Goal: Entertainment & Leisure: Browse casually

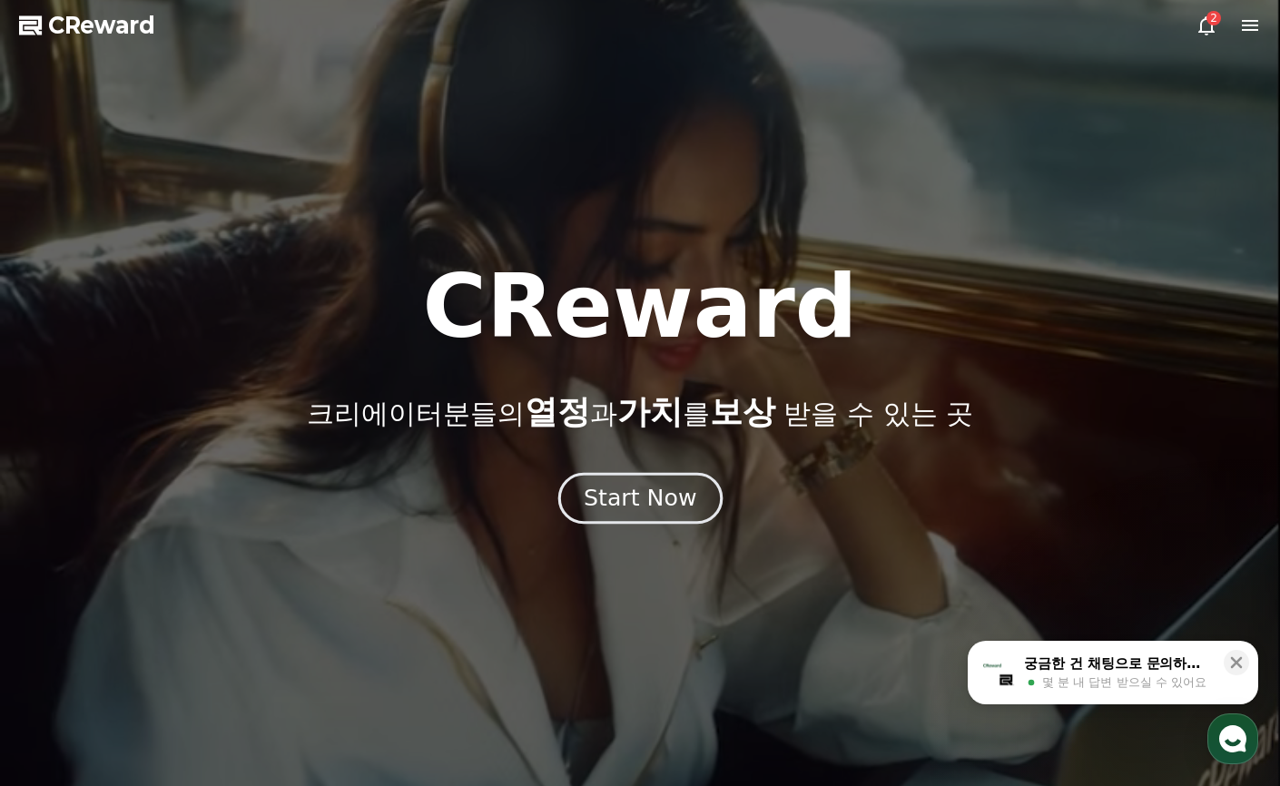
click at [611, 484] on div "Start Now" at bounding box center [640, 498] width 113 height 31
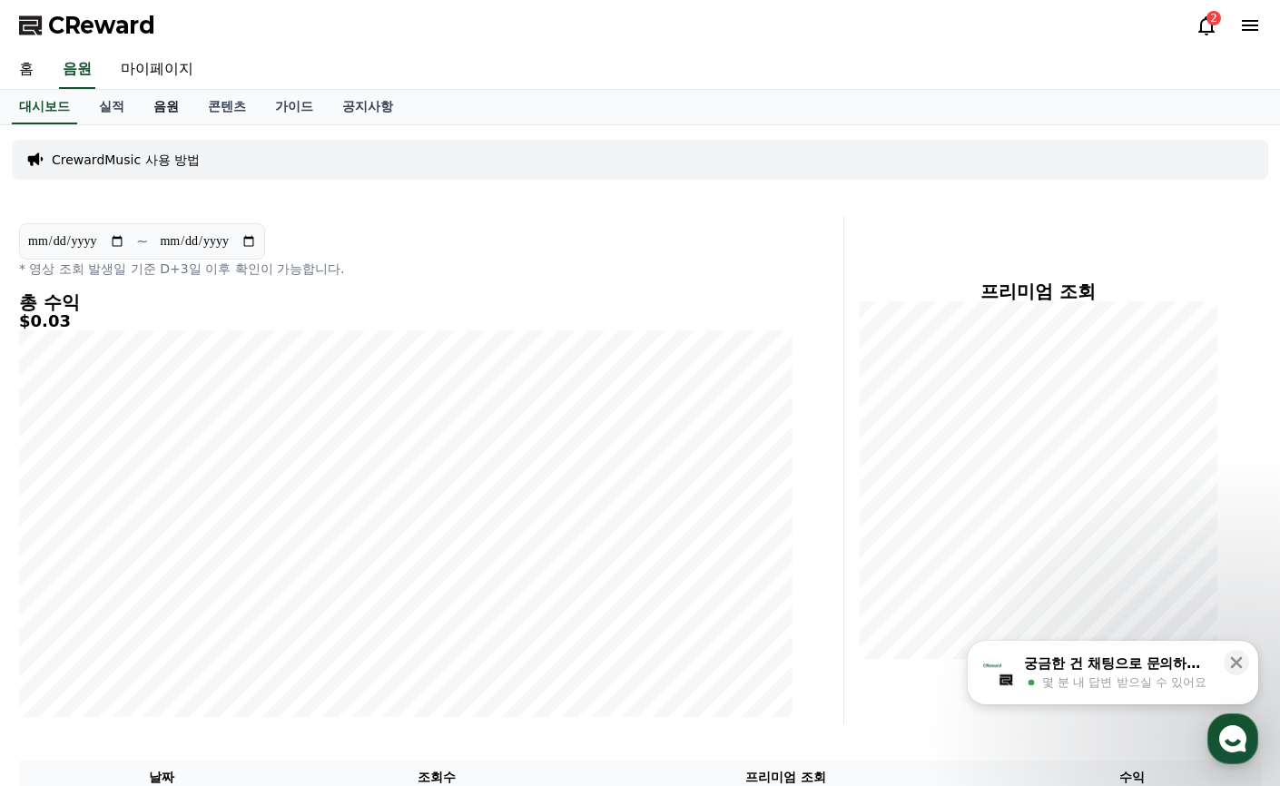
click at [165, 113] on link "음원" at bounding box center [166, 107] width 54 height 34
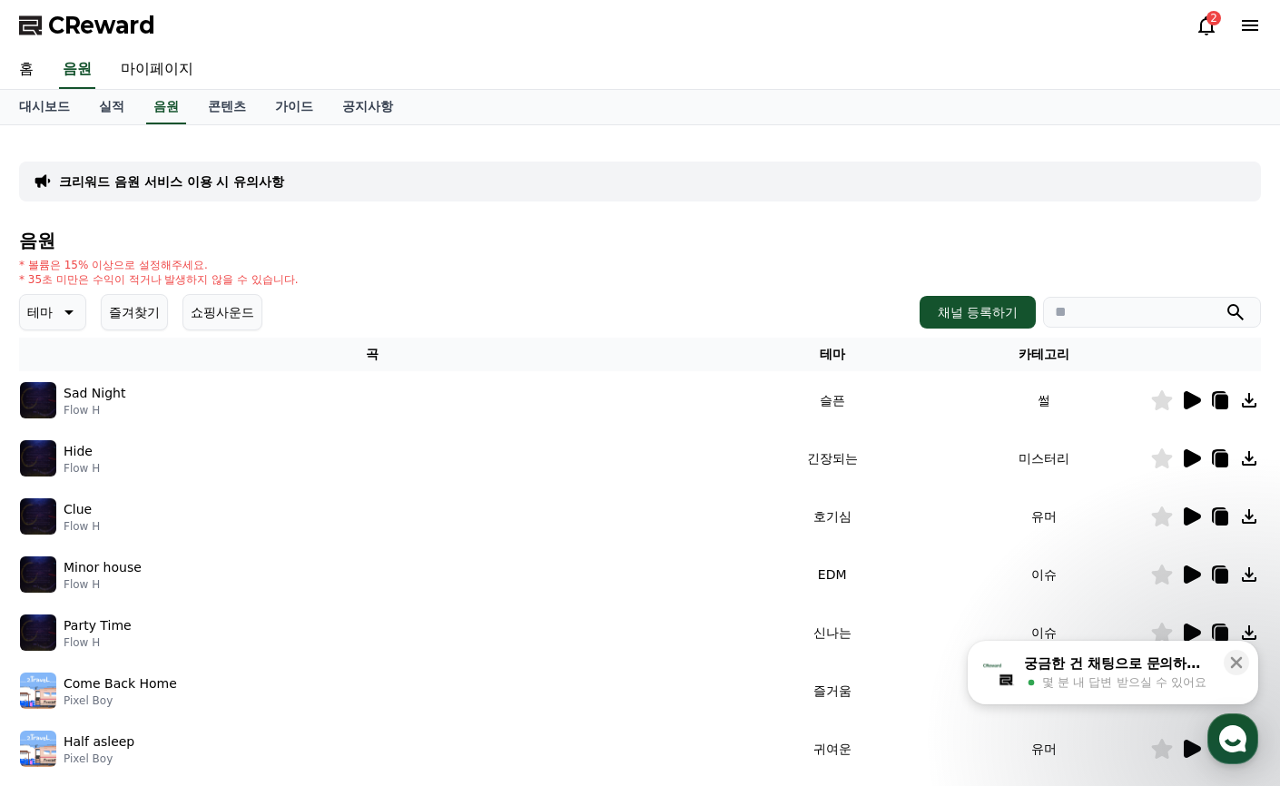
click at [64, 324] on button "테마" at bounding box center [52, 312] width 67 height 36
click at [65, 415] on button "그루브" at bounding box center [48, 408] width 53 height 40
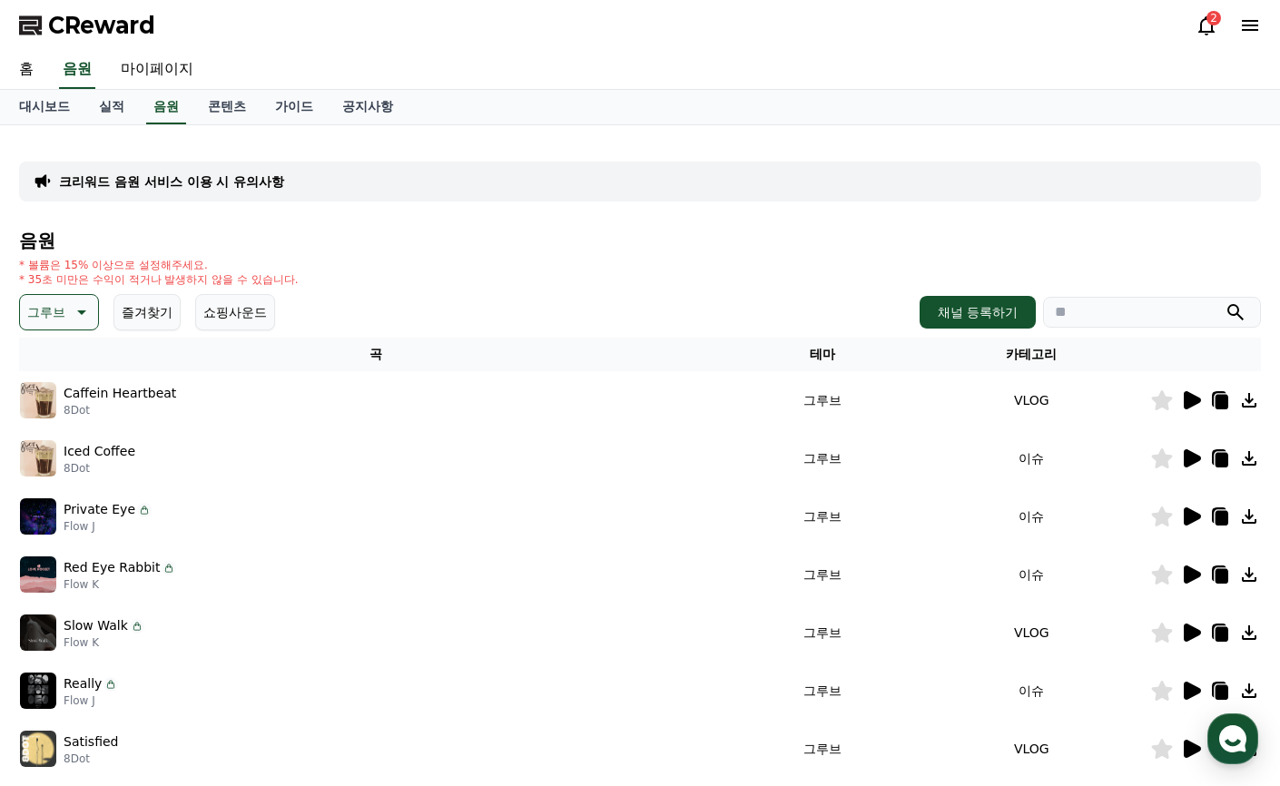
click at [1183, 465] on icon at bounding box center [1191, 459] width 22 height 22
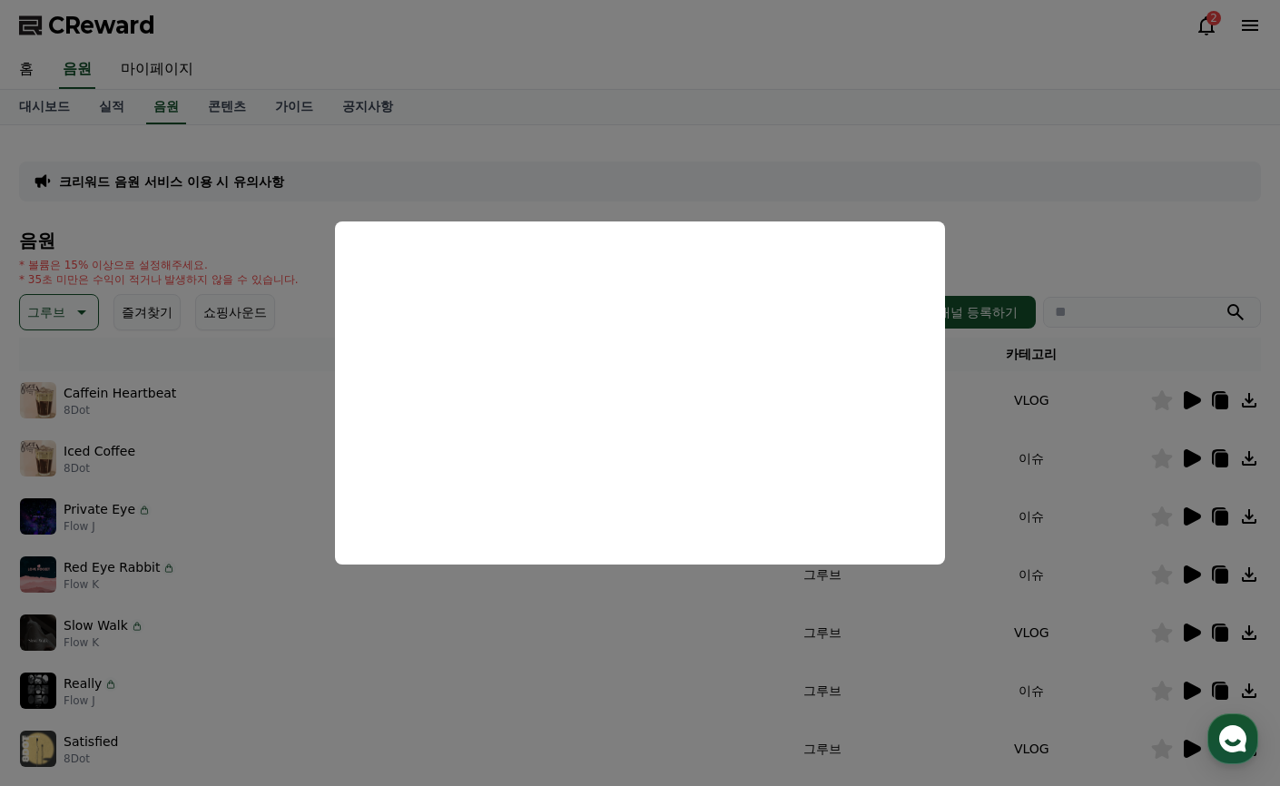
click at [626, 666] on button "close modal" at bounding box center [640, 393] width 1280 height 786
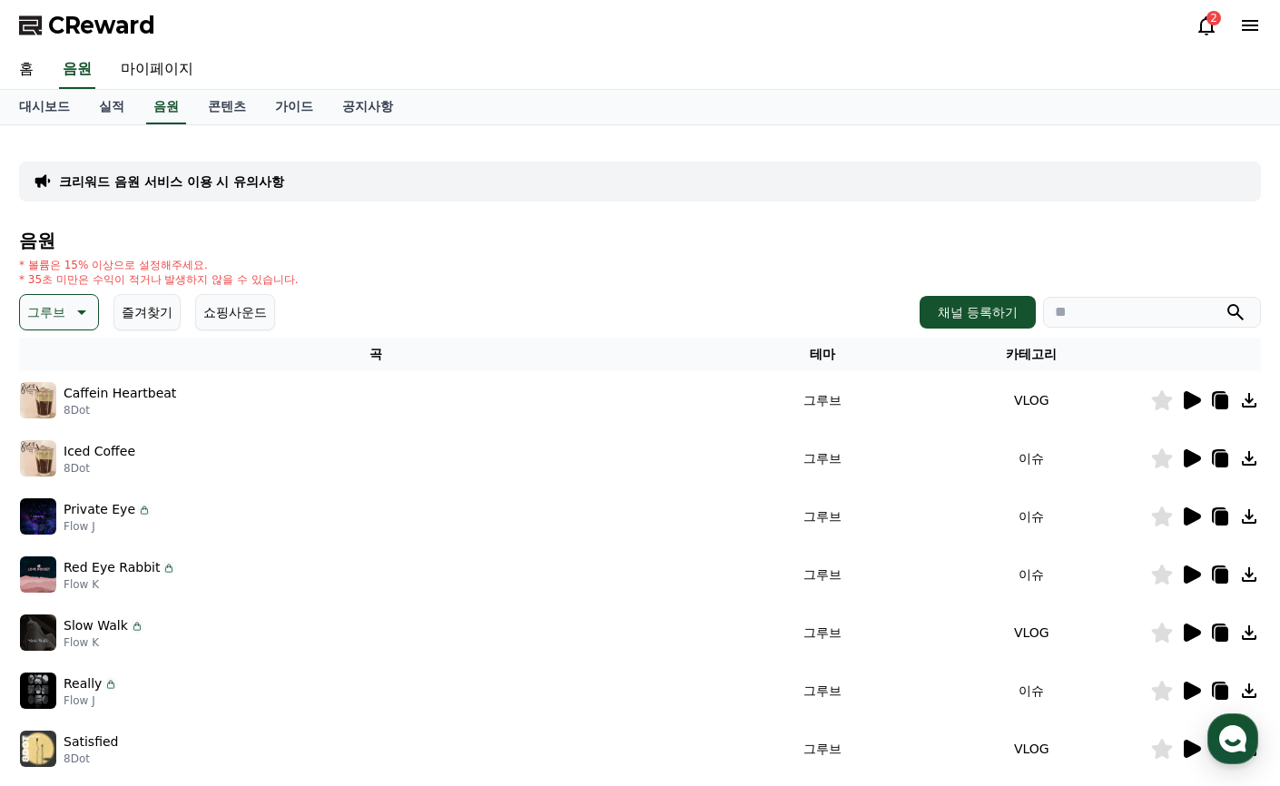
click at [1193, 520] on icon at bounding box center [1192, 516] width 17 height 18
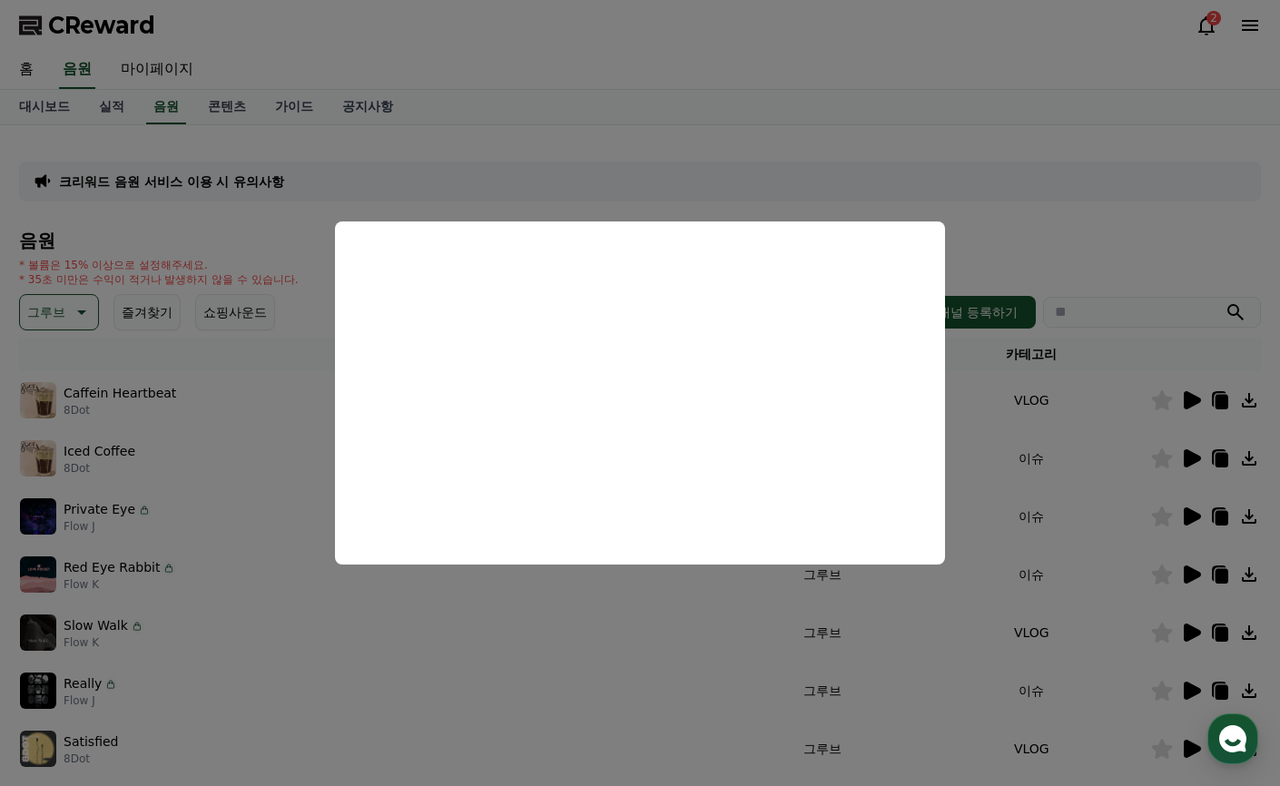
click at [1196, 676] on button "close modal" at bounding box center [640, 393] width 1280 height 786
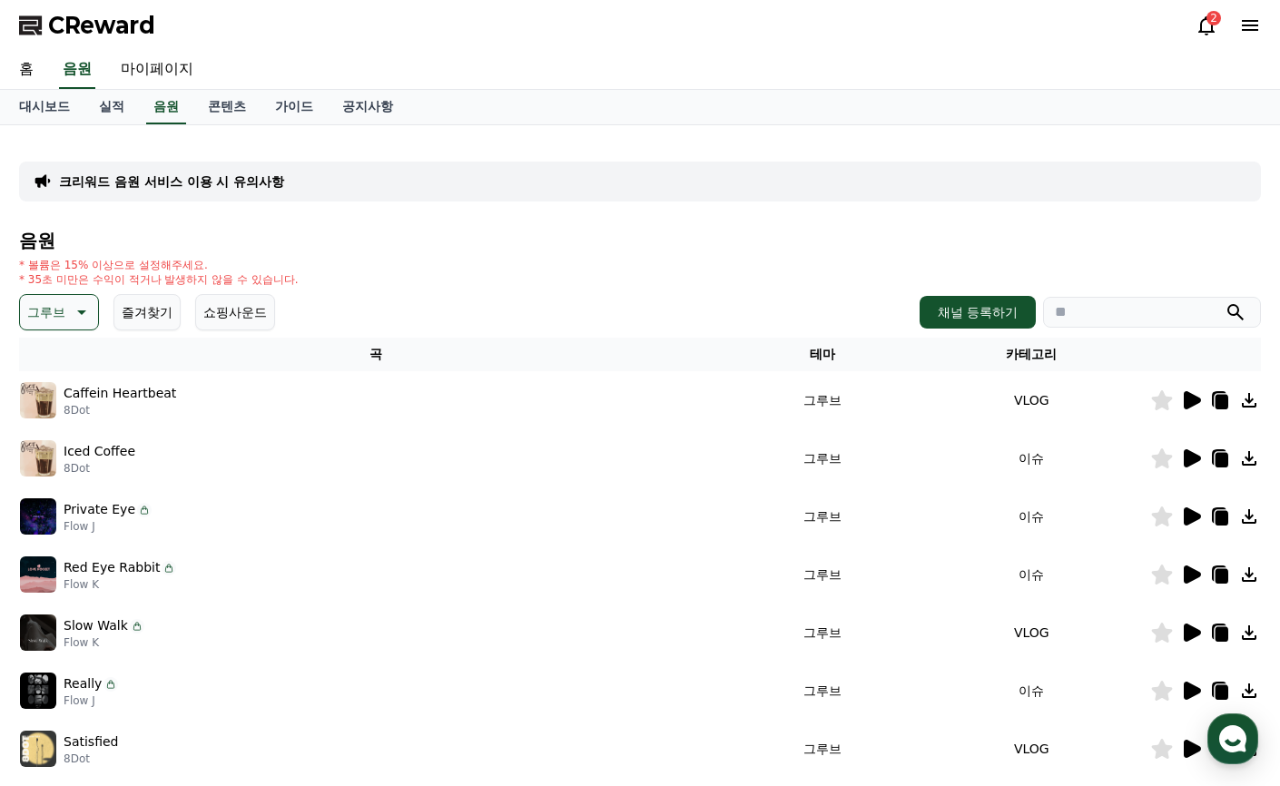
click at [1187, 686] on icon at bounding box center [1192, 691] width 17 height 18
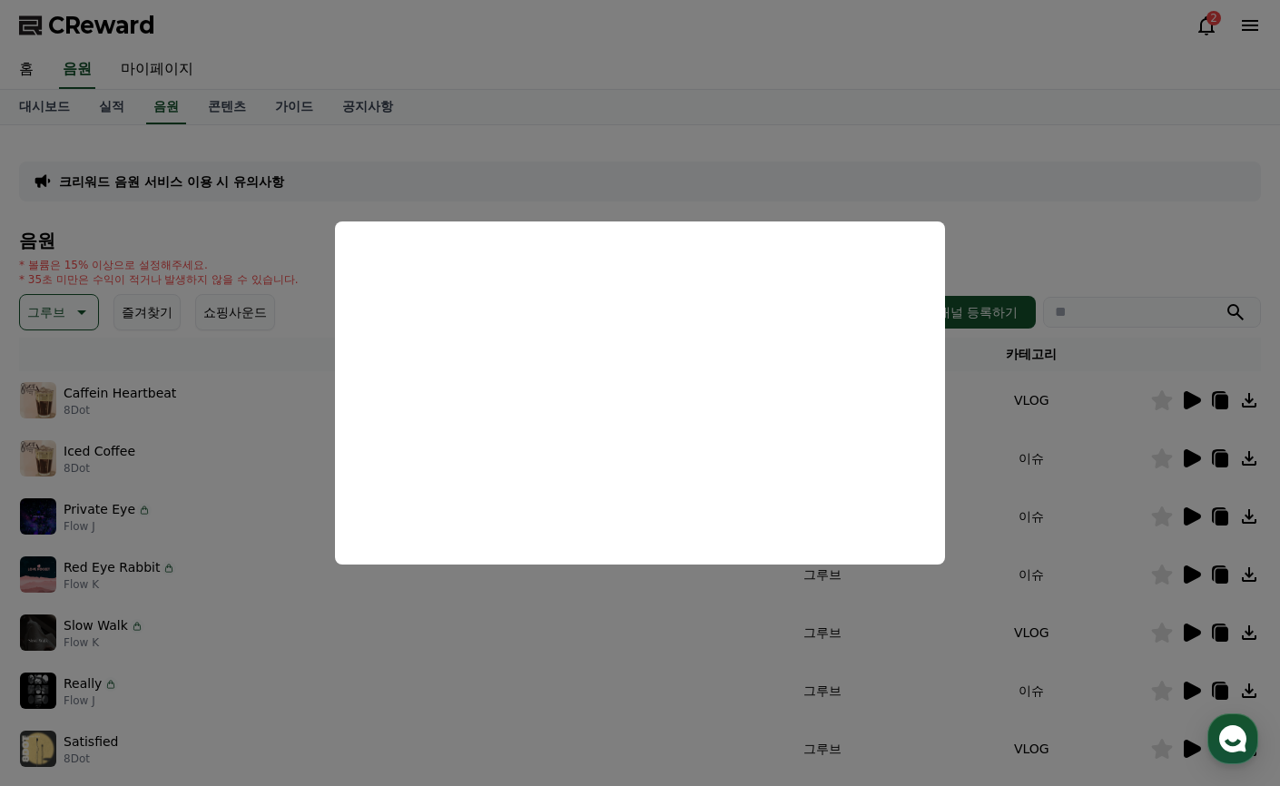
click at [352, 598] on button "close modal" at bounding box center [640, 393] width 1280 height 786
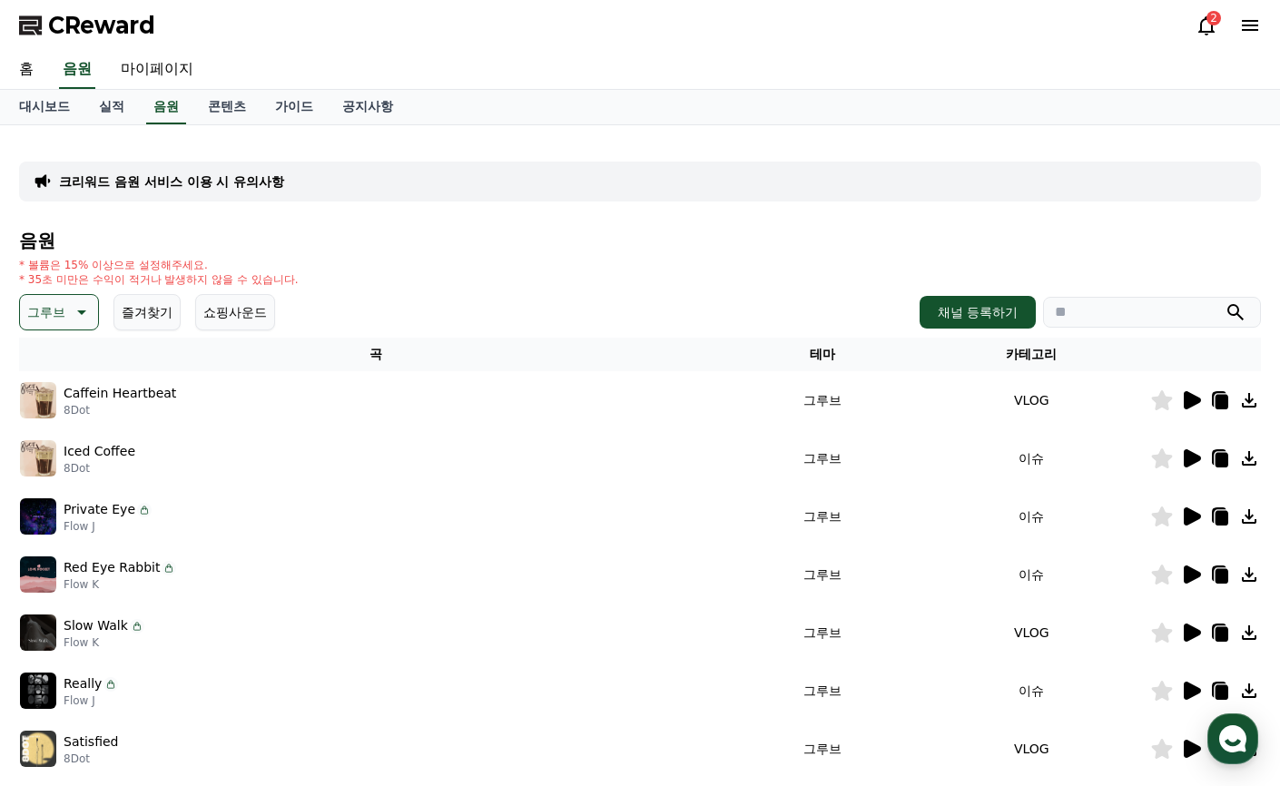
click at [45, 311] on p "그루브" at bounding box center [46, 312] width 38 height 25
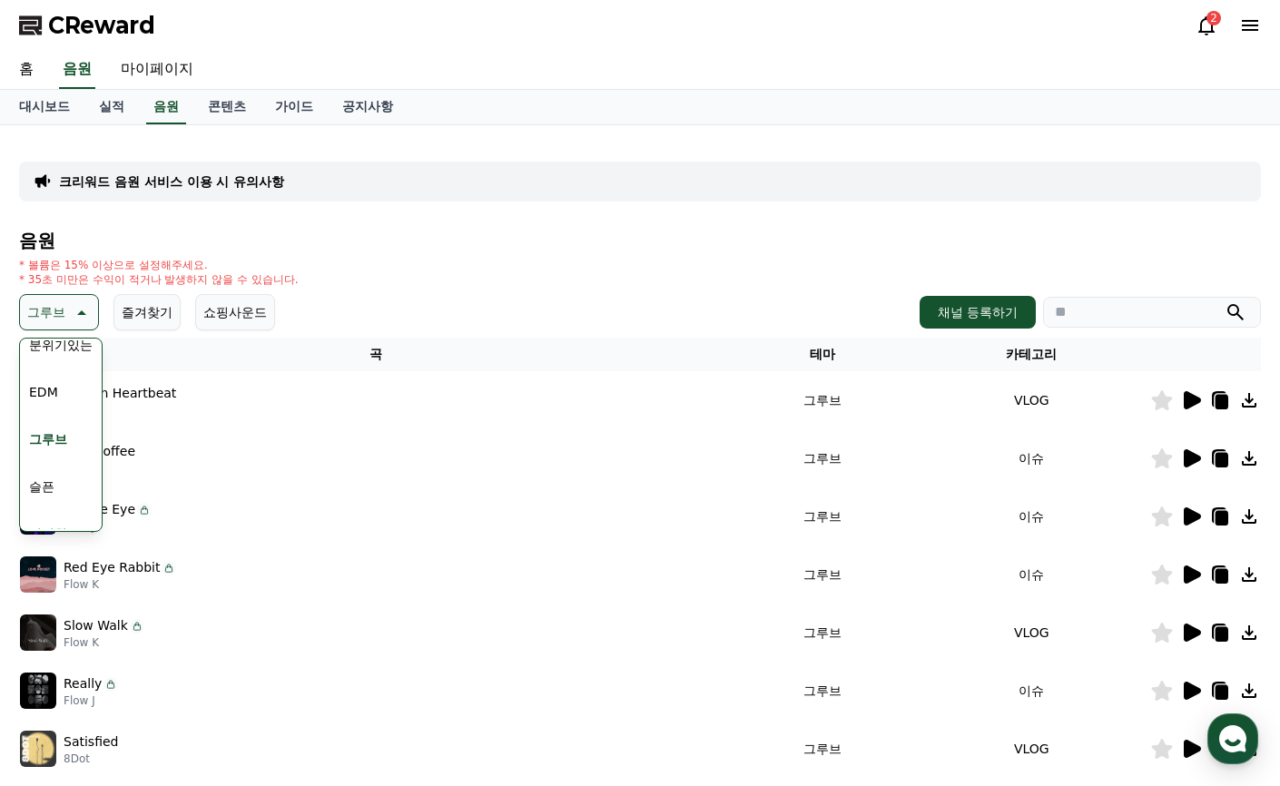
scroll to position [636, 0]
click at [72, 441] on button "잔잔한" at bounding box center [48, 433] width 53 height 40
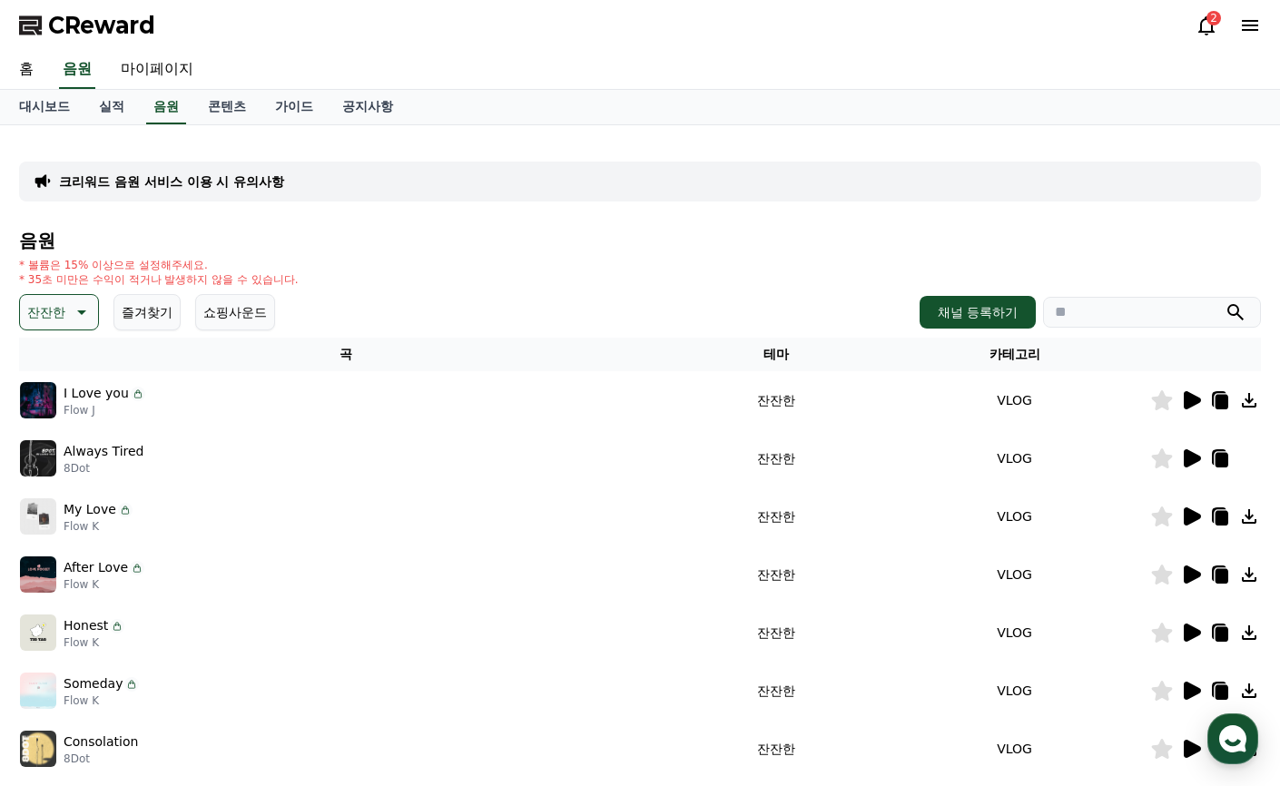
click at [1185, 399] on icon at bounding box center [1192, 400] width 17 height 18
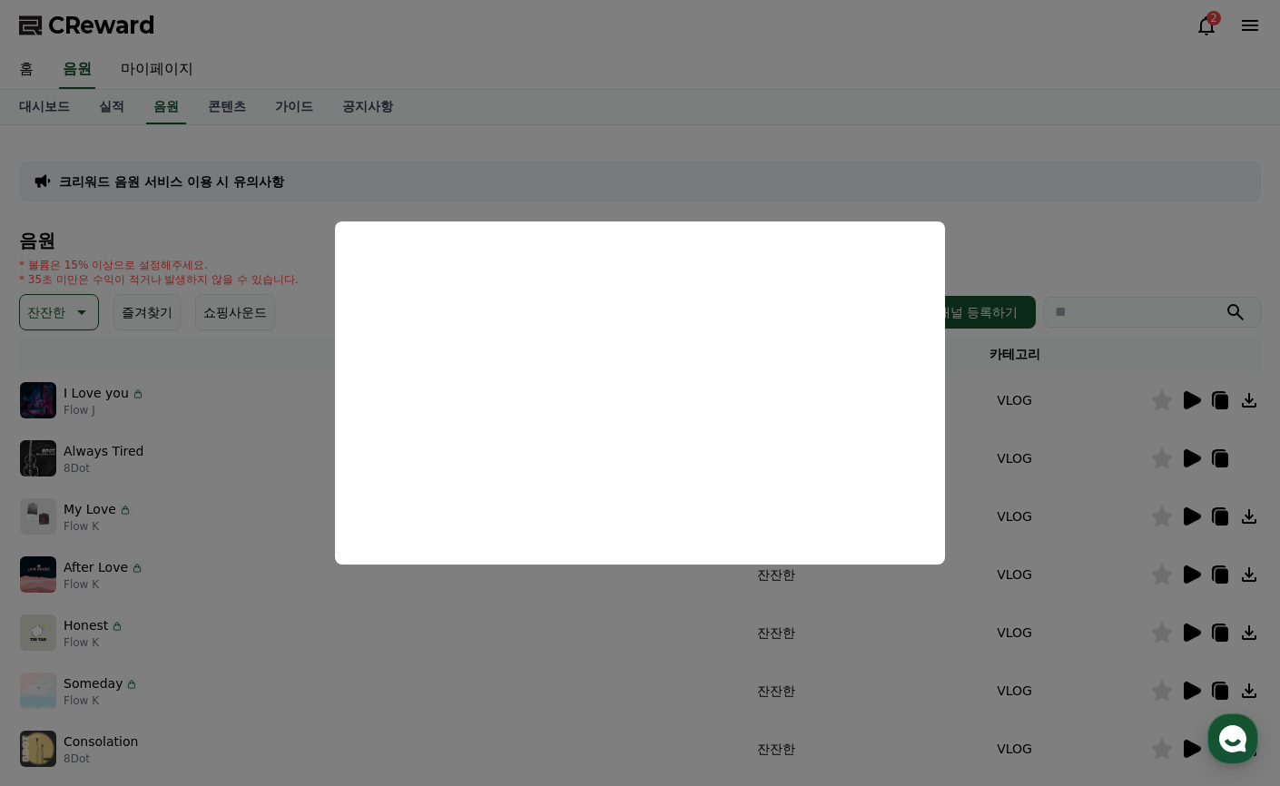
click at [1188, 555] on button "close modal" at bounding box center [640, 393] width 1280 height 786
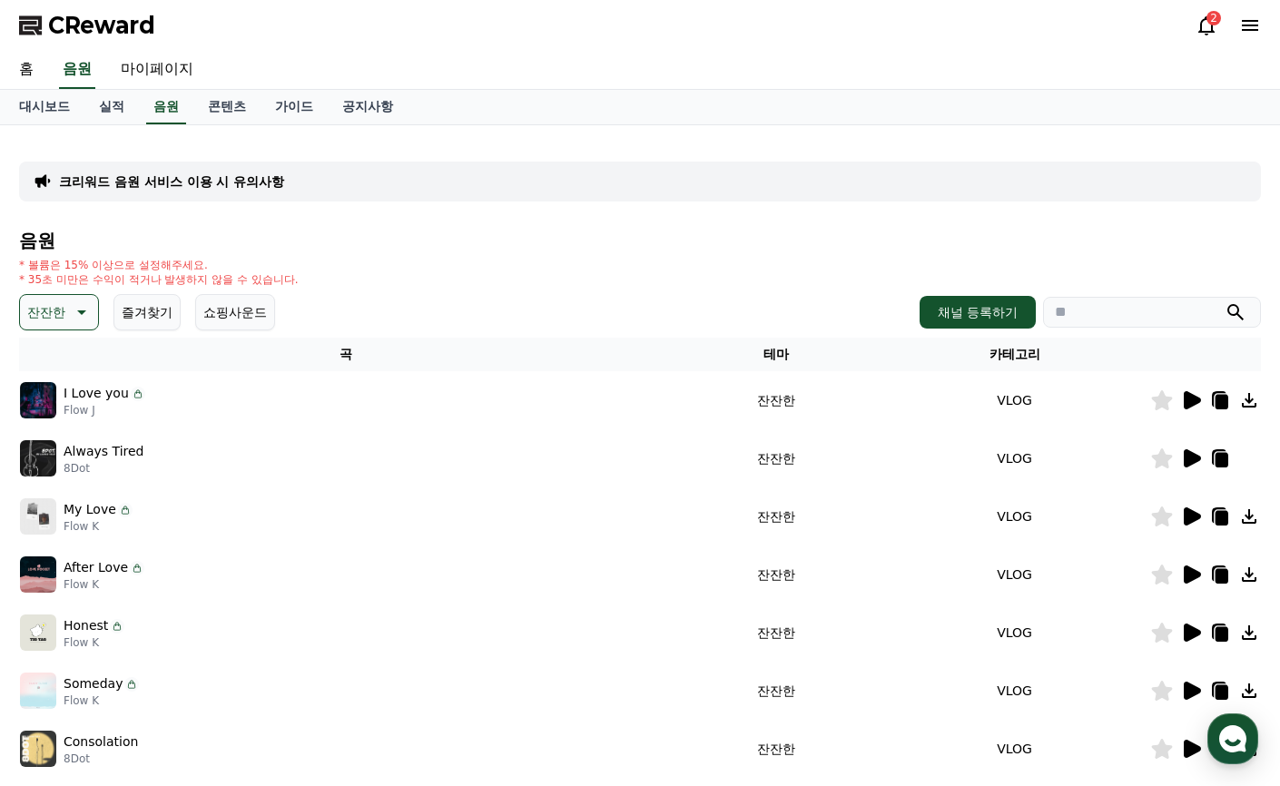
click at [1188, 636] on icon at bounding box center [1192, 633] width 17 height 18
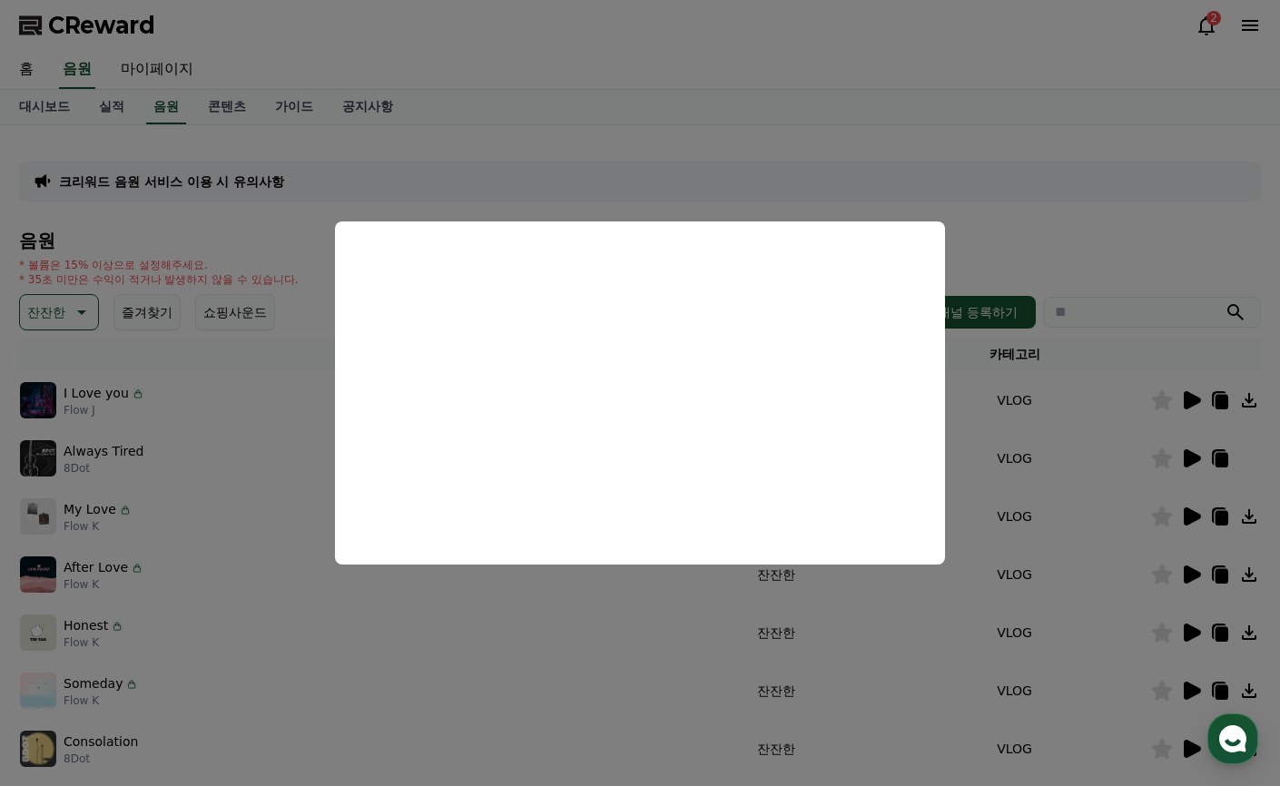
click at [1198, 693] on button "close modal" at bounding box center [640, 393] width 1280 height 786
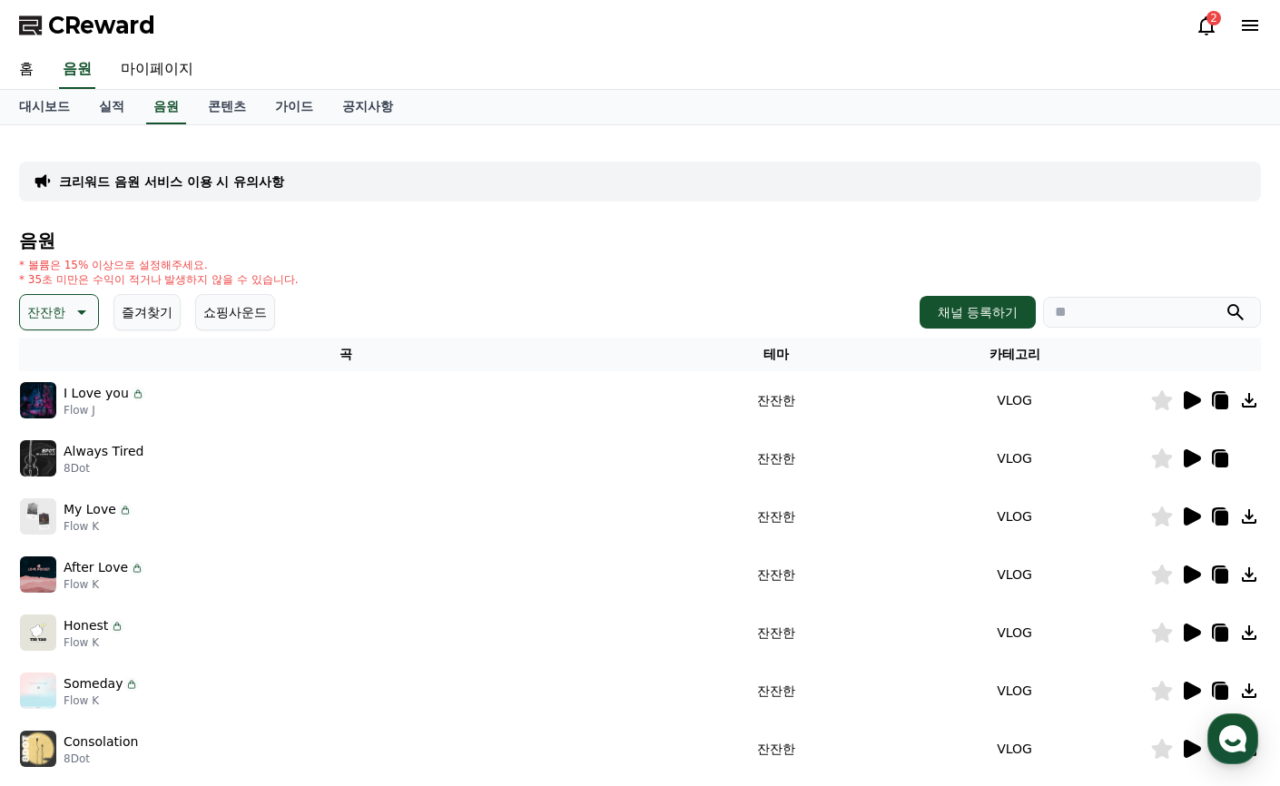
click at [1190, 683] on icon at bounding box center [1191, 691] width 22 height 22
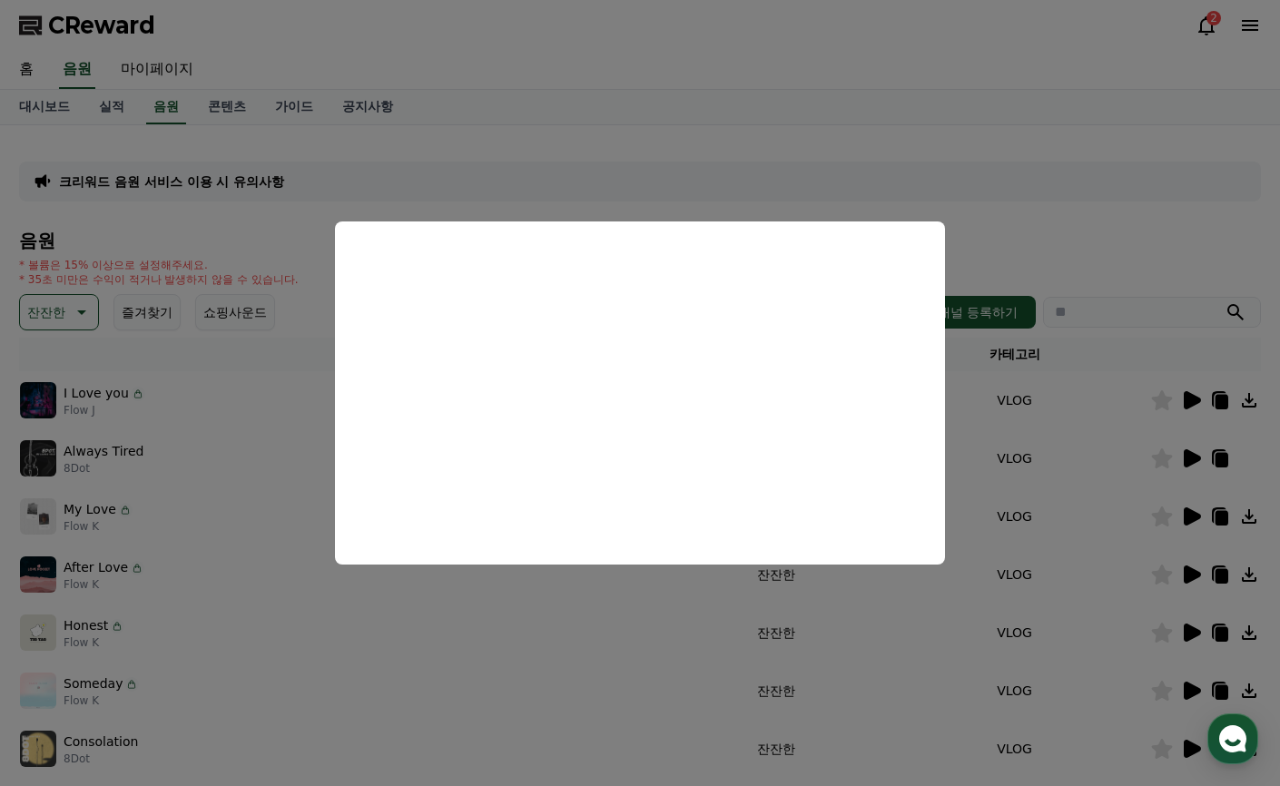
click at [202, 602] on button "close modal" at bounding box center [640, 393] width 1280 height 786
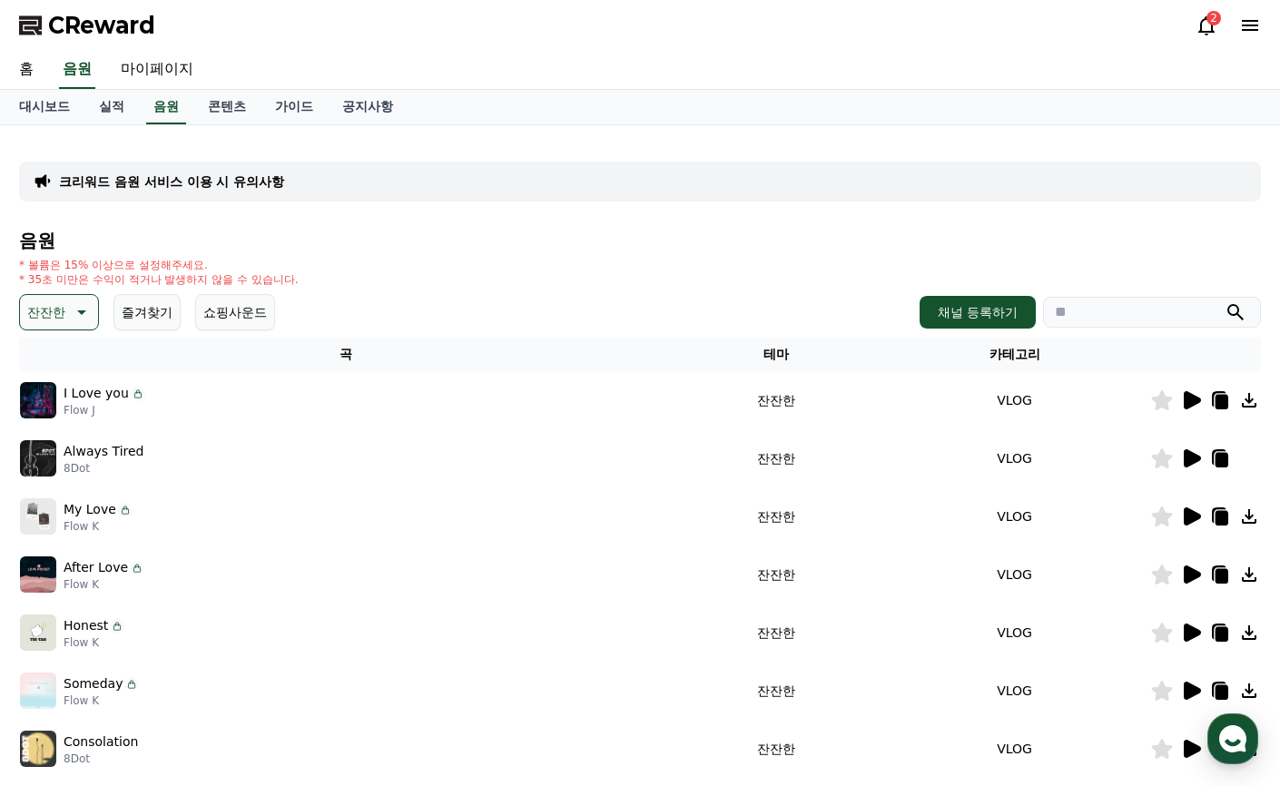
click at [76, 311] on icon at bounding box center [80, 312] width 22 height 22
click at [76, 469] on button "긴장되는" at bounding box center [54, 462] width 65 height 40
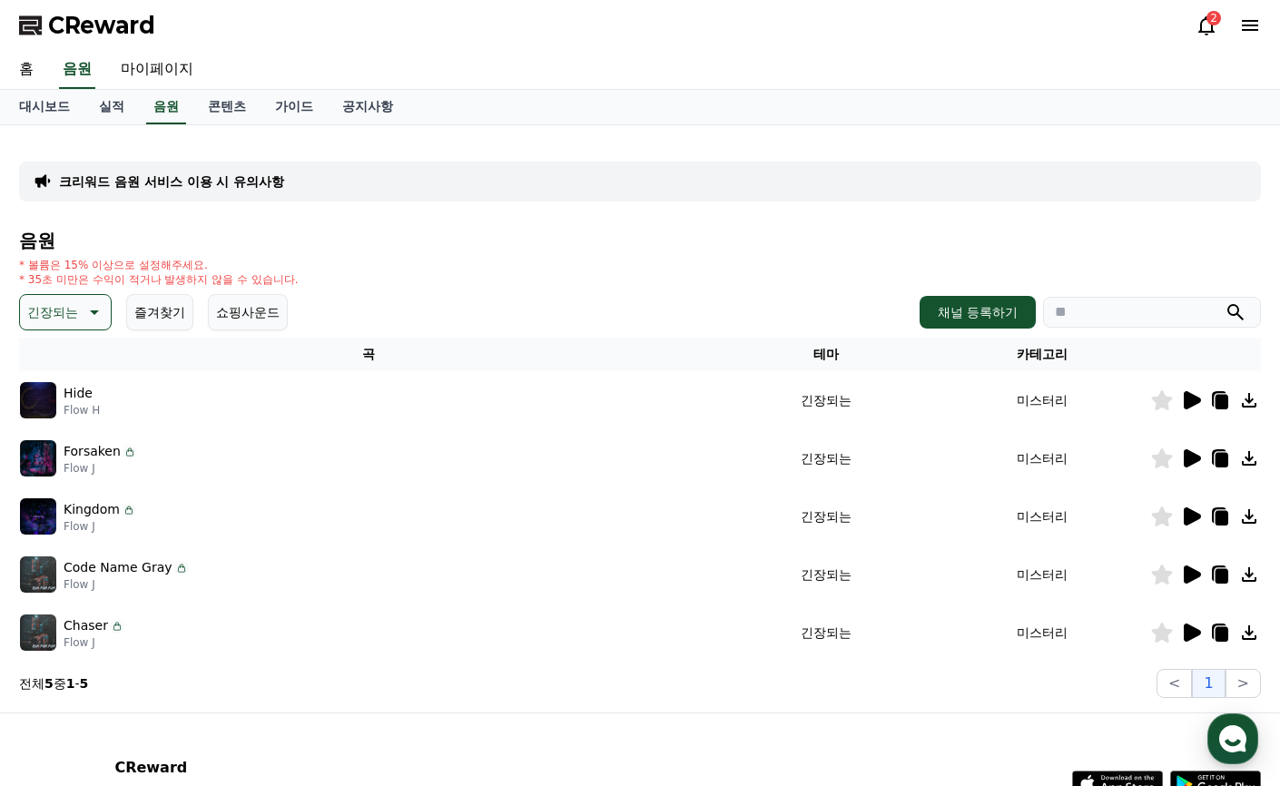
click at [1187, 408] on icon at bounding box center [1192, 400] width 17 height 18
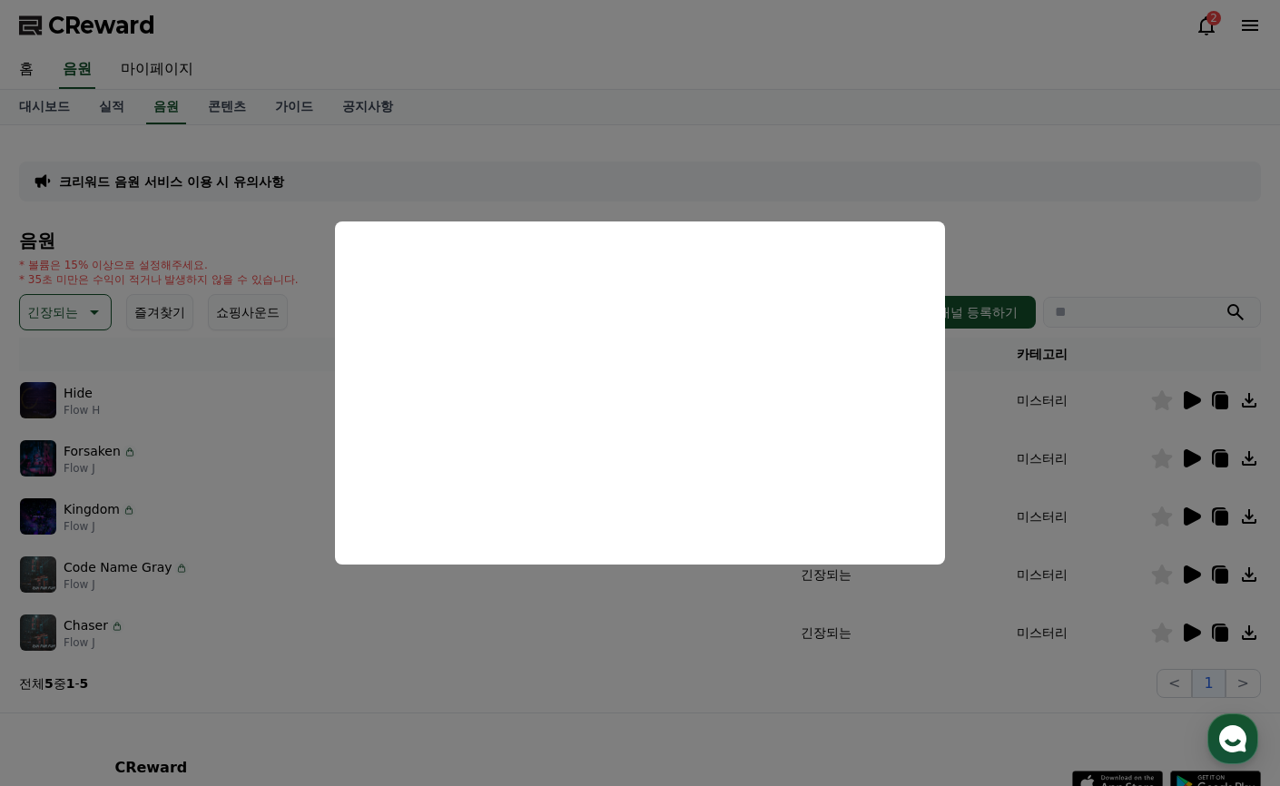
click at [1189, 461] on button "close modal" at bounding box center [640, 393] width 1280 height 786
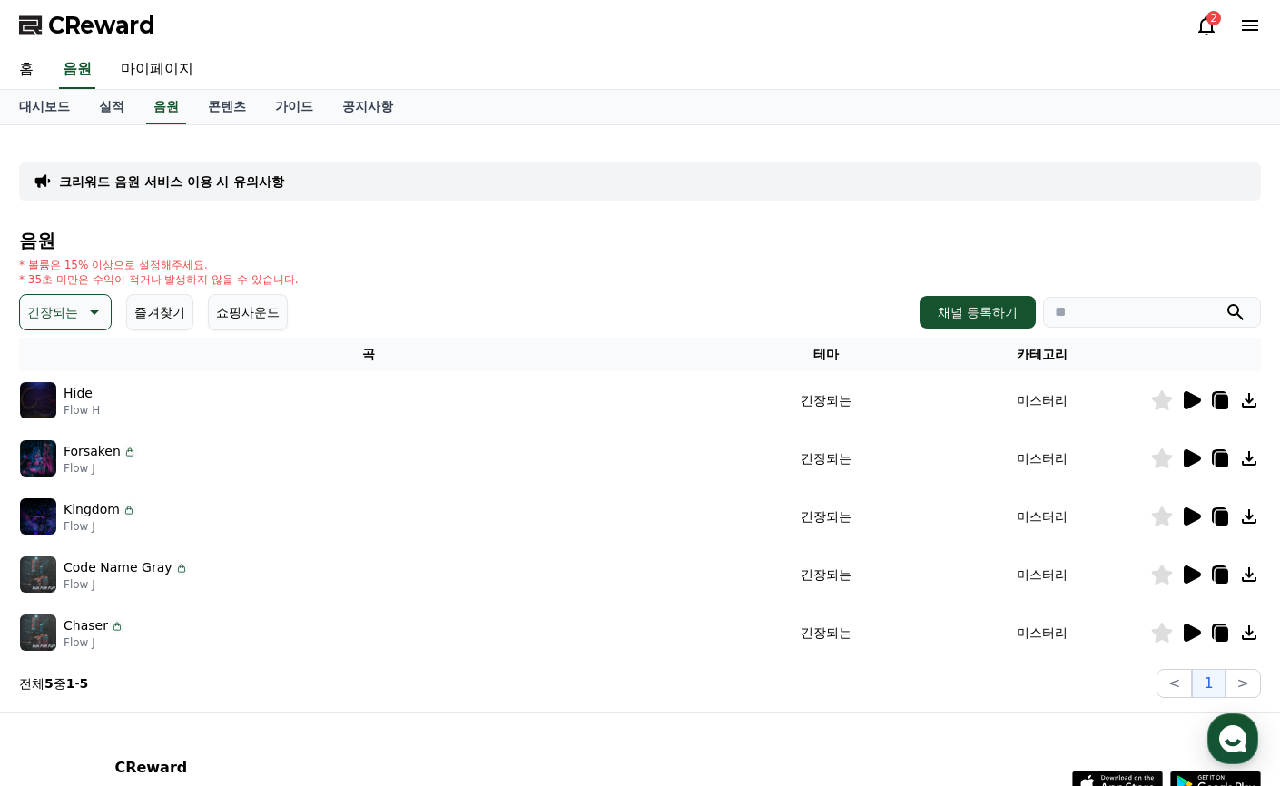
click at [1189, 461] on icon at bounding box center [1192, 458] width 17 height 18
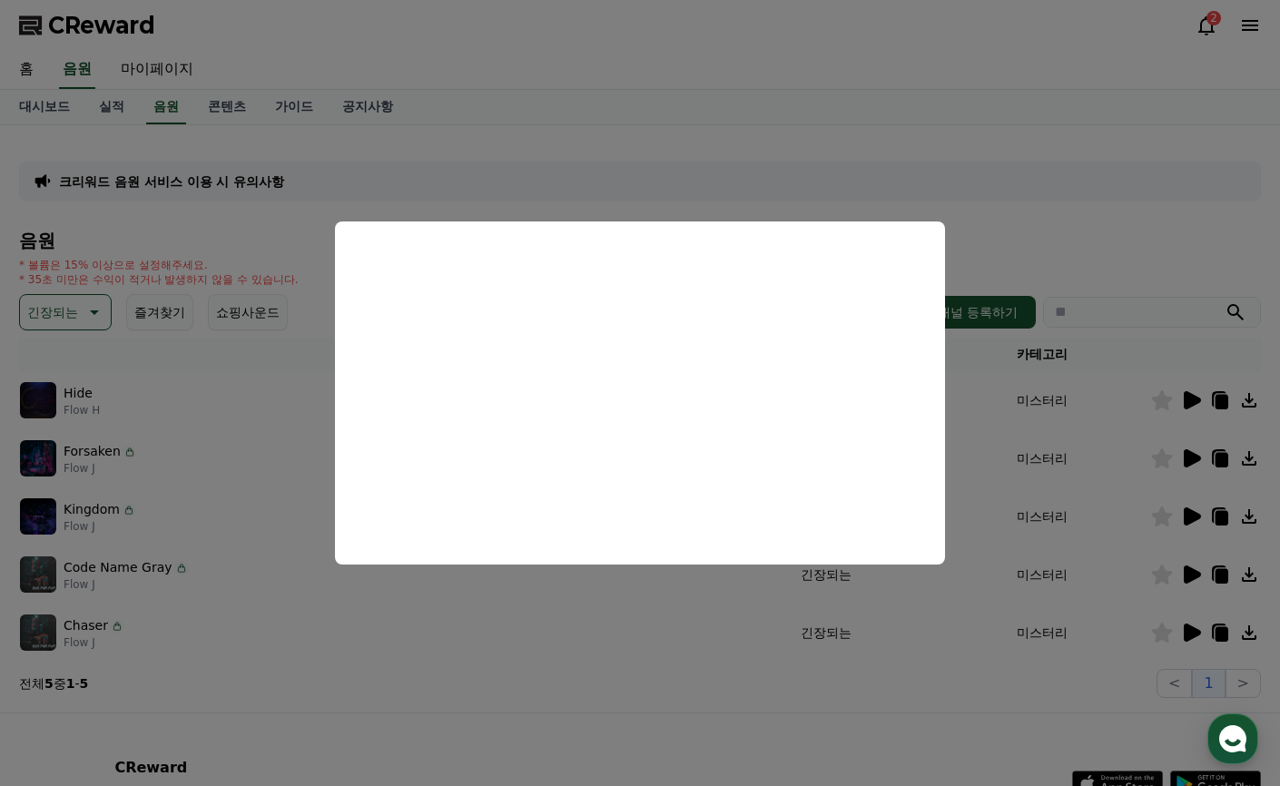
click at [1187, 522] on button "close modal" at bounding box center [640, 393] width 1280 height 786
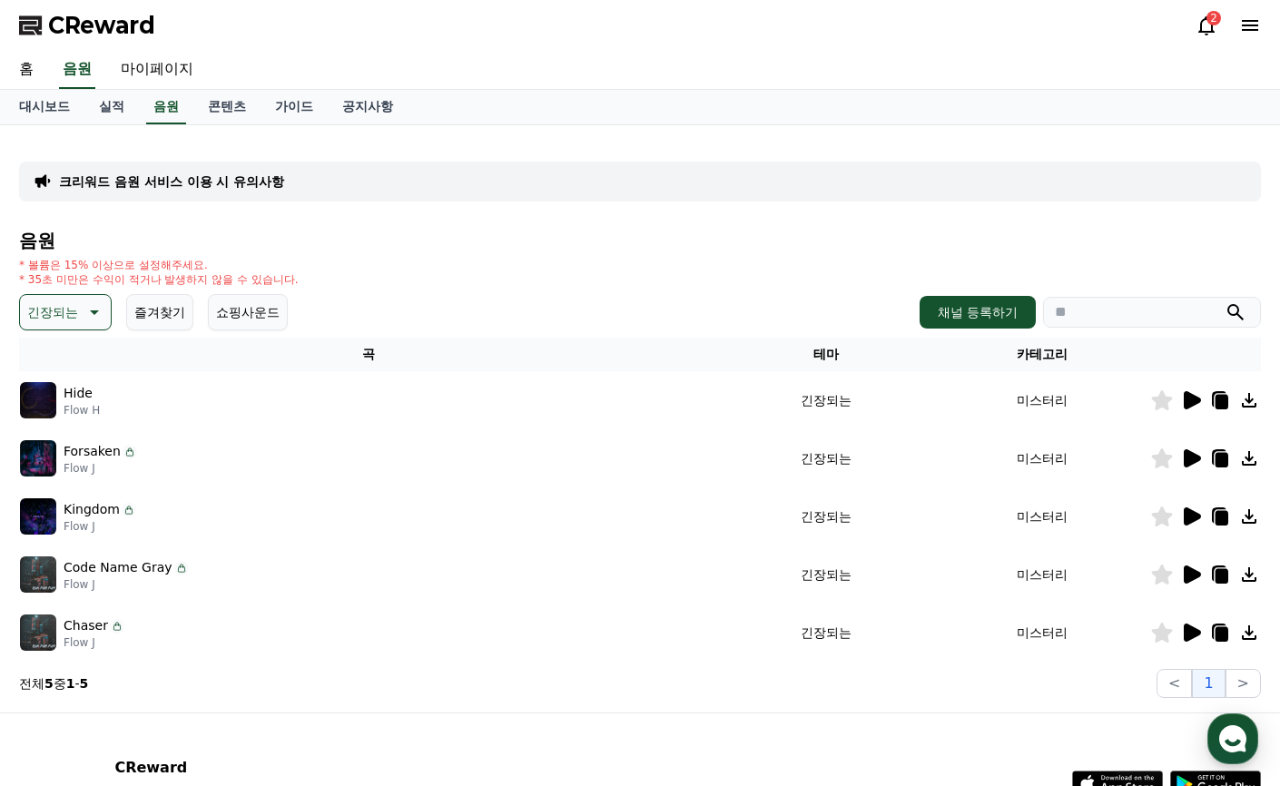
click at [1186, 526] on icon at bounding box center [1191, 517] width 22 height 22
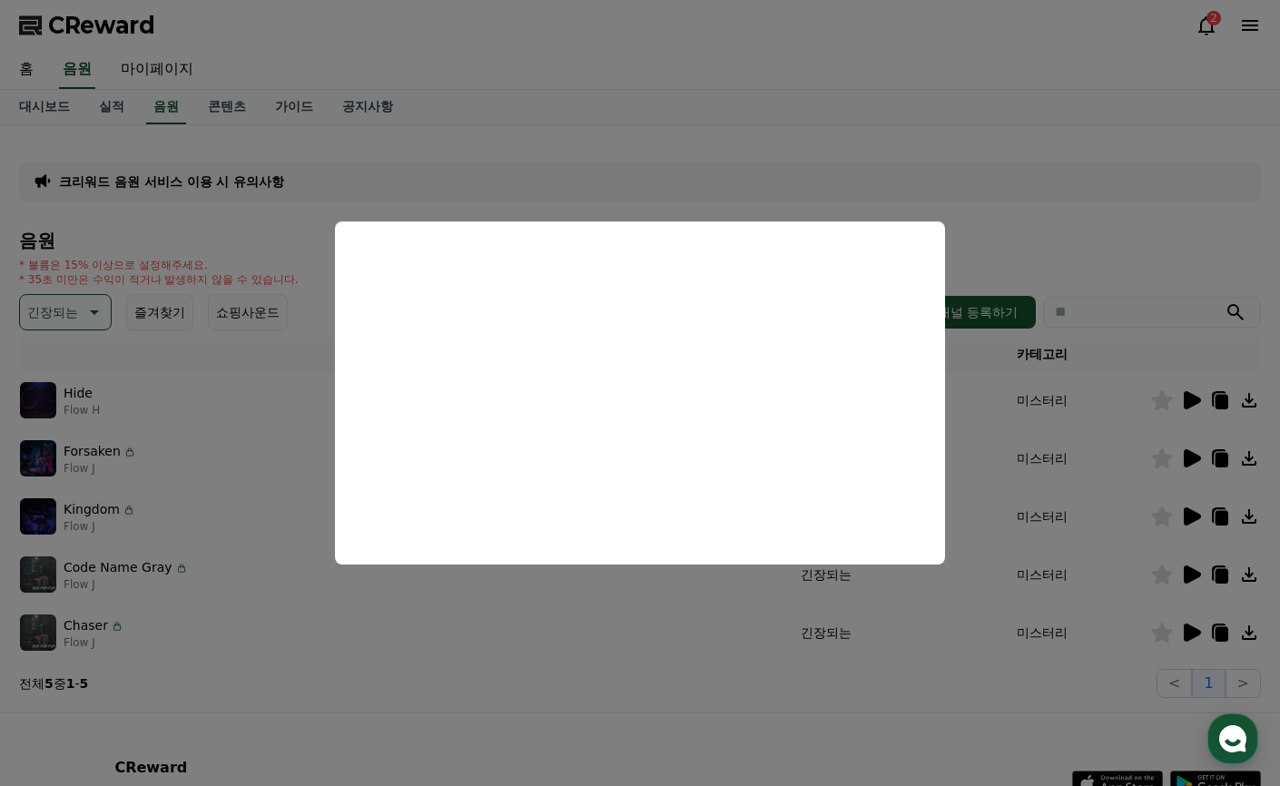
click at [1187, 579] on button "close modal" at bounding box center [640, 393] width 1280 height 786
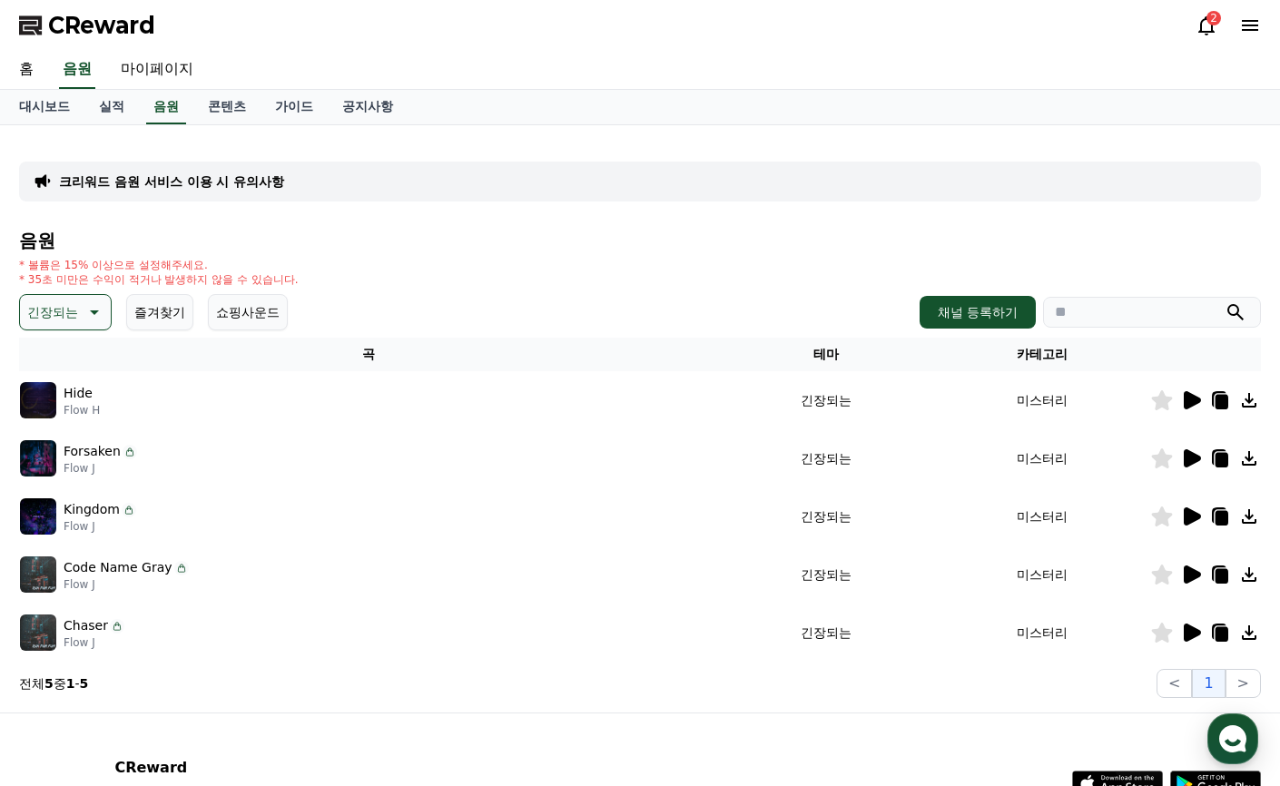
click at [1190, 574] on icon at bounding box center [1192, 575] width 17 height 18
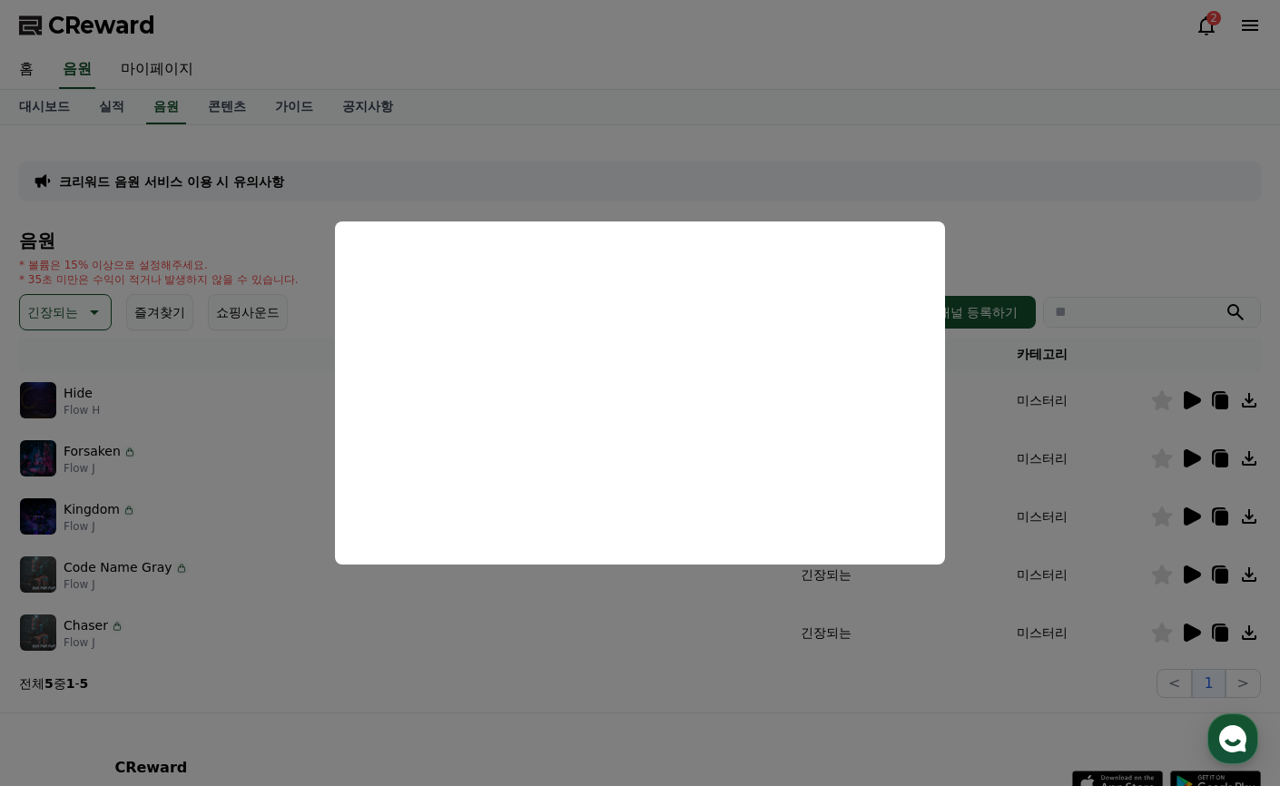
click at [1195, 633] on button "close modal" at bounding box center [640, 393] width 1280 height 786
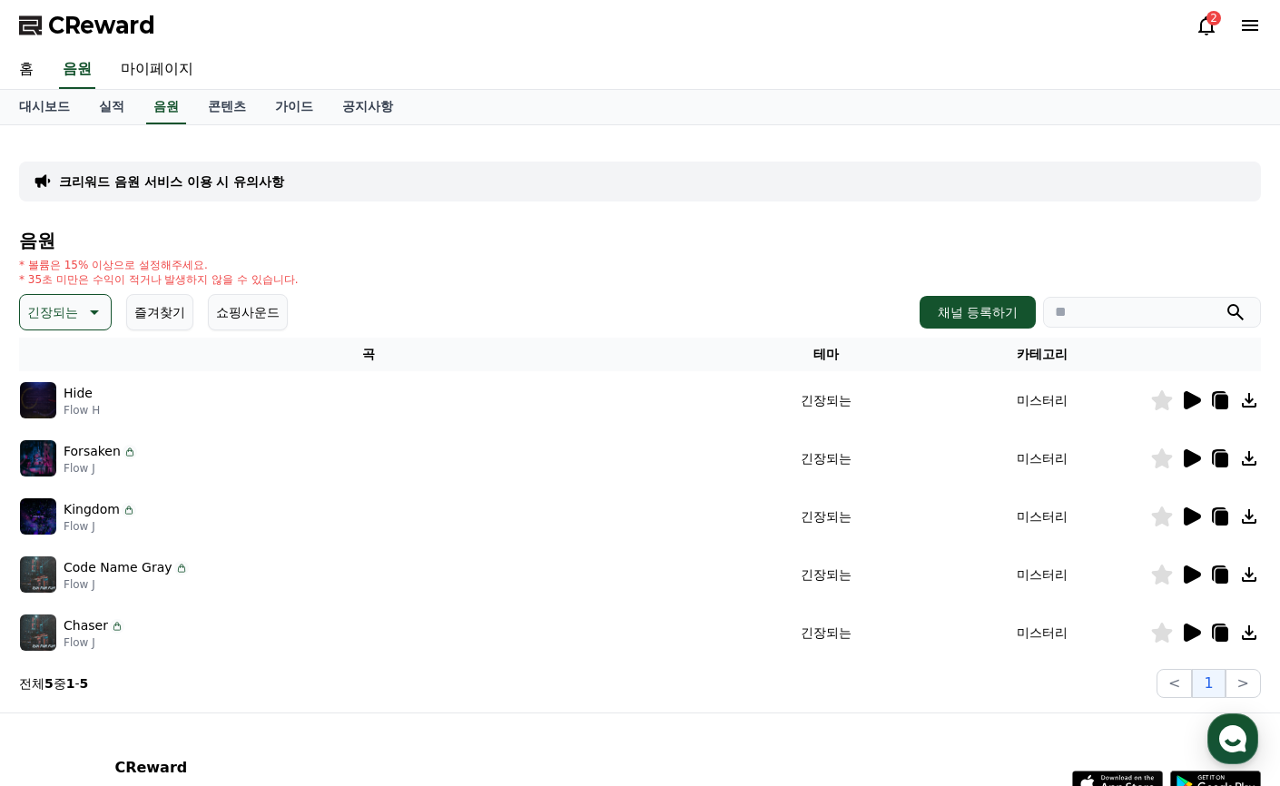
click at [1195, 633] on icon at bounding box center [1192, 633] width 17 height 18
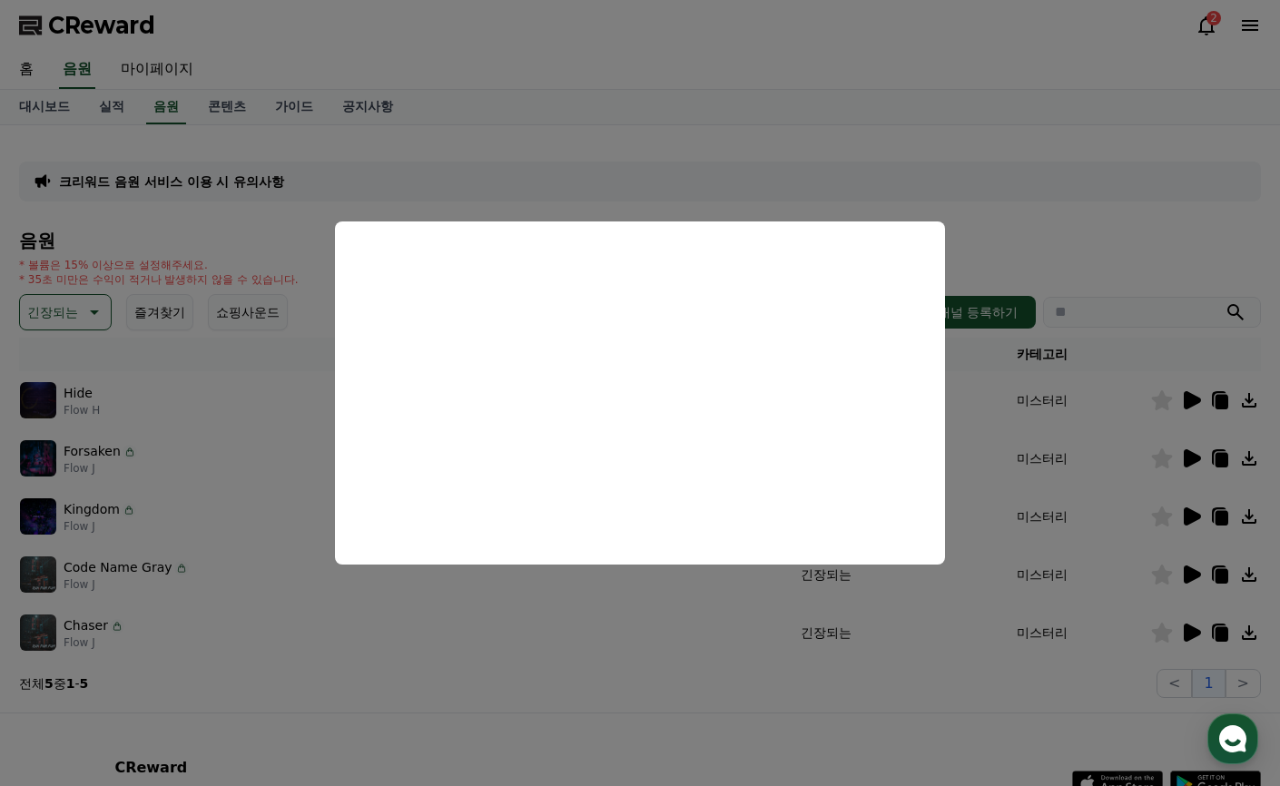
click at [1189, 570] on button "close modal" at bounding box center [640, 393] width 1280 height 786
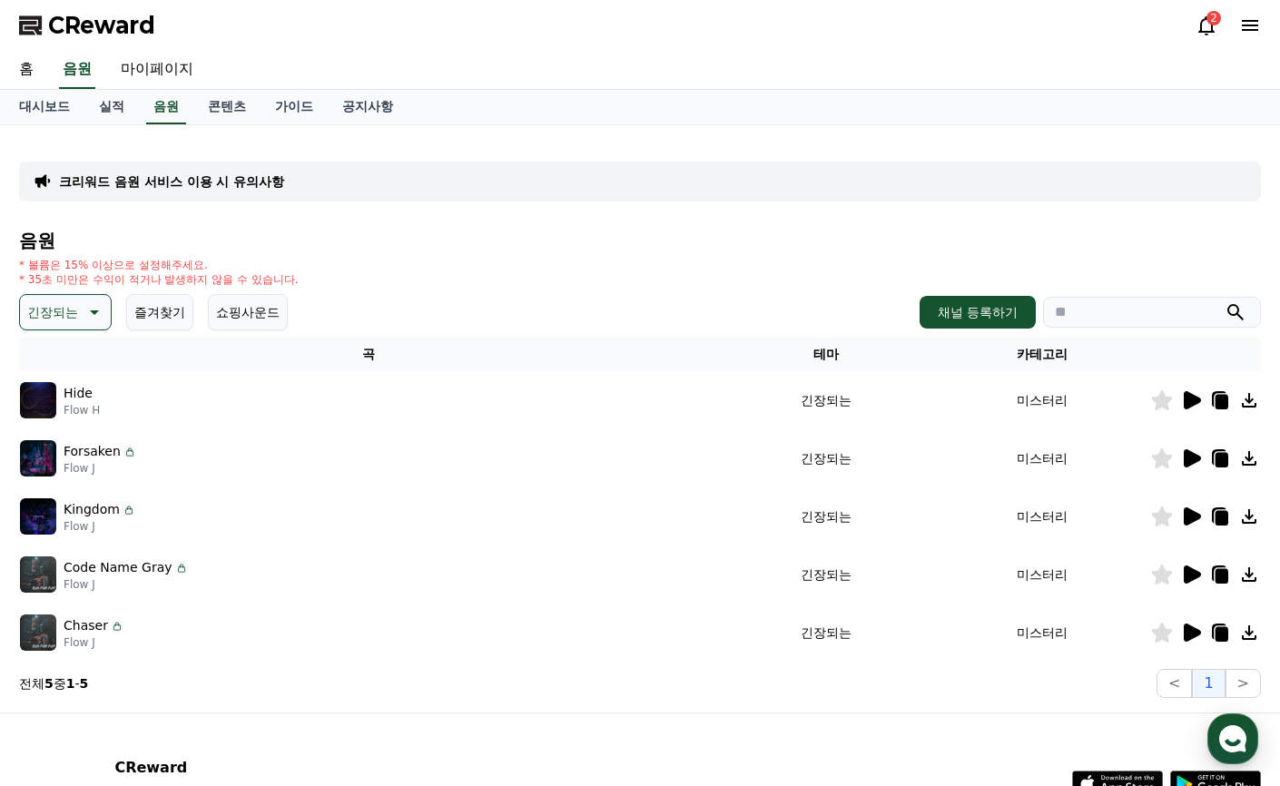
click at [1186, 575] on icon at bounding box center [1192, 575] width 17 height 18
